Goal: Check status

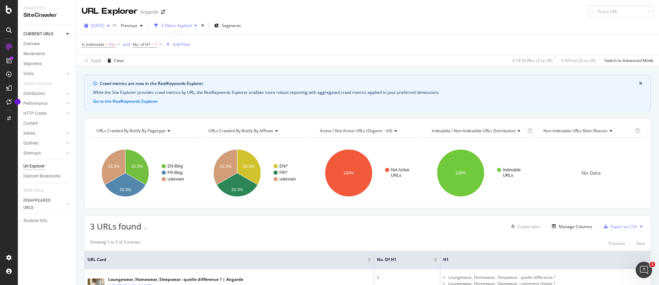
click at [104, 27] on span "[DATE]" at bounding box center [97, 26] width 13 height 6
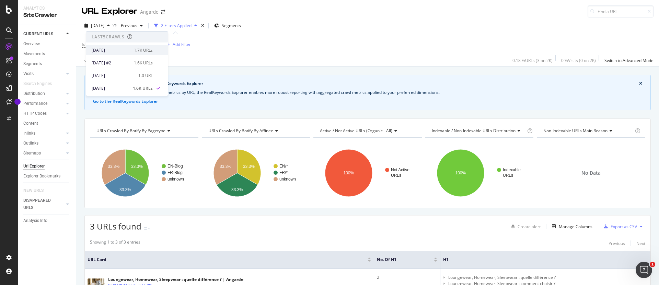
click at [115, 47] on div "[DATE]" at bounding box center [111, 50] width 38 height 6
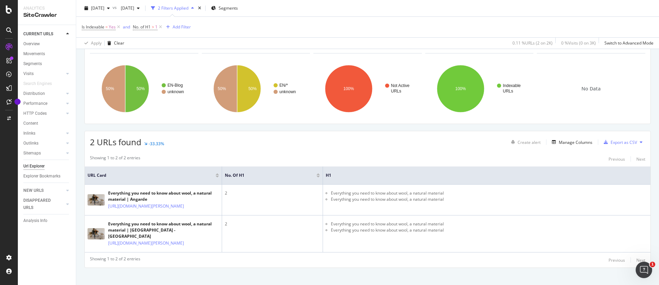
scroll to position [98, 0]
